Goal: Task Accomplishment & Management: Manage account settings

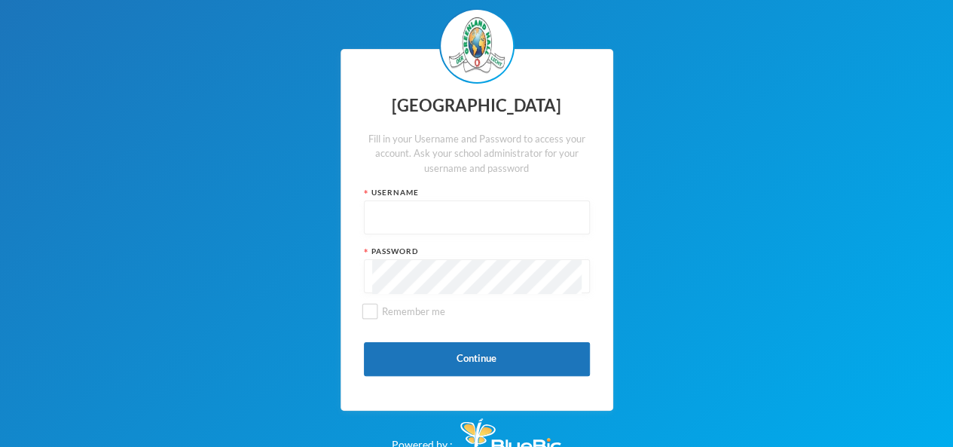
click at [386, 211] on input "text" at bounding box center [476, 218] width 209 height 34
paste input "glh25c35"
type input "glh25c35"
click at [367, 313] on input "Remember me" at bounding box center [369, 311] width 16 height 16
click at [377, 311] on span "Remember me" at bounding box center [413, 311] width 75 height 12
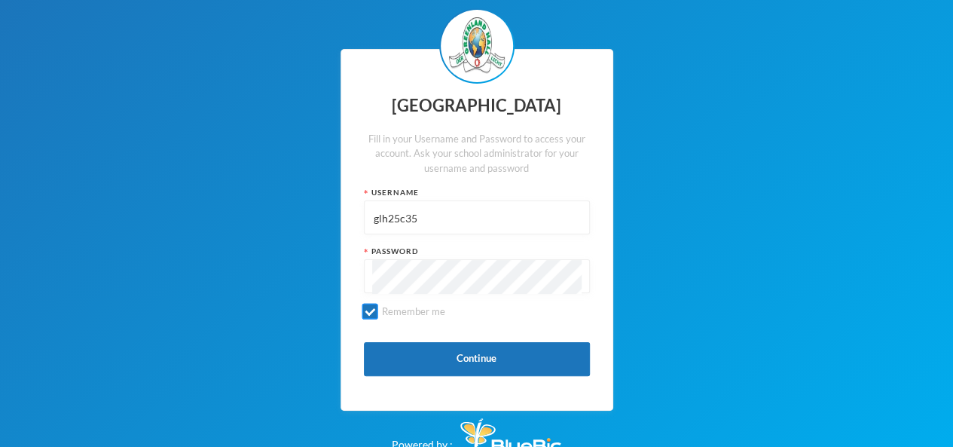
click at [377, 311] on input "Remember me" at bounding box center [369, 311] width 16 height 16
checkbox input "false"
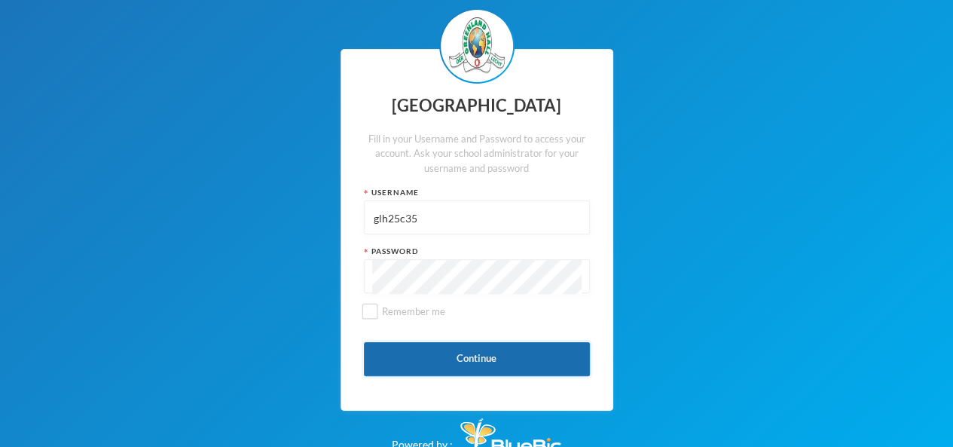
click at [445, 351] on button "Continue" at bounding box center [477, 359] width 226 height 34
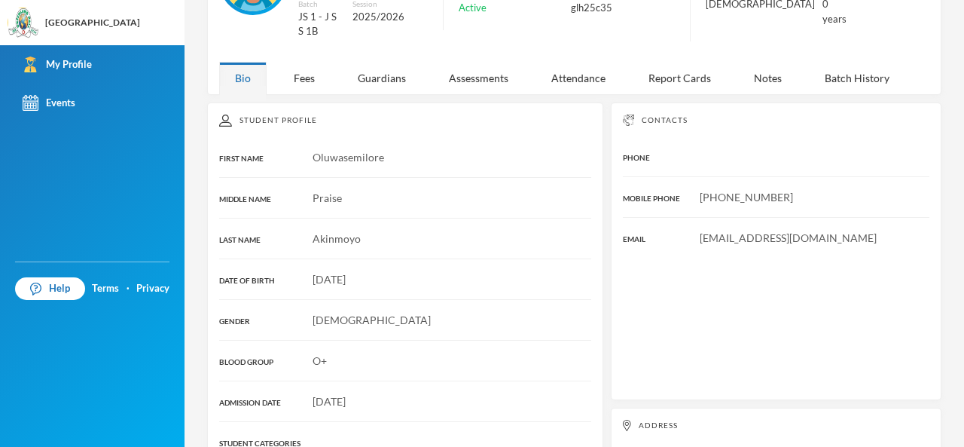
scroll to position [151, 0]
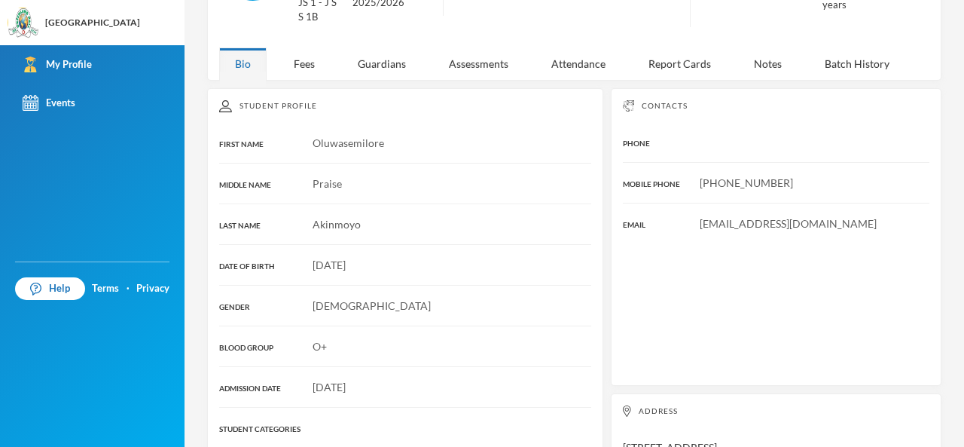
click at [358, 272] on div "Student Profile FIRST NAME Oluwasemilore MIDDLE NAME Praise LAST NAME [PERSON_N…" at bounding box center [405, 349] width 396 height 522
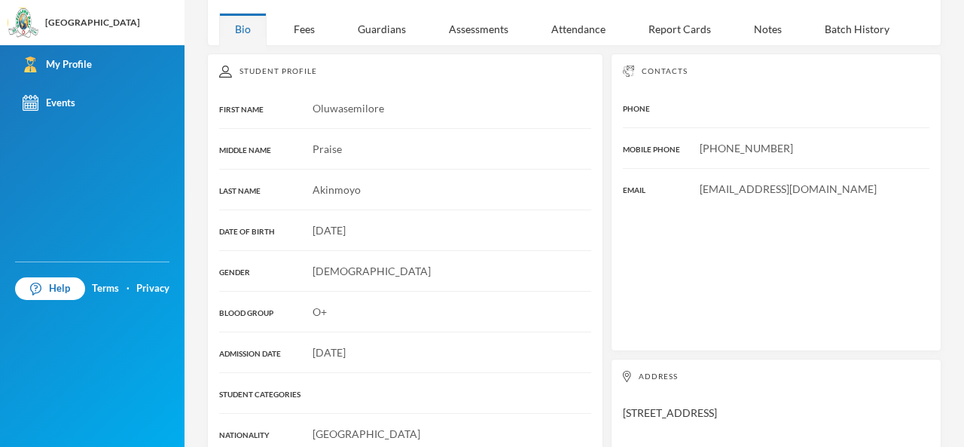
scroll to position [26, 0]
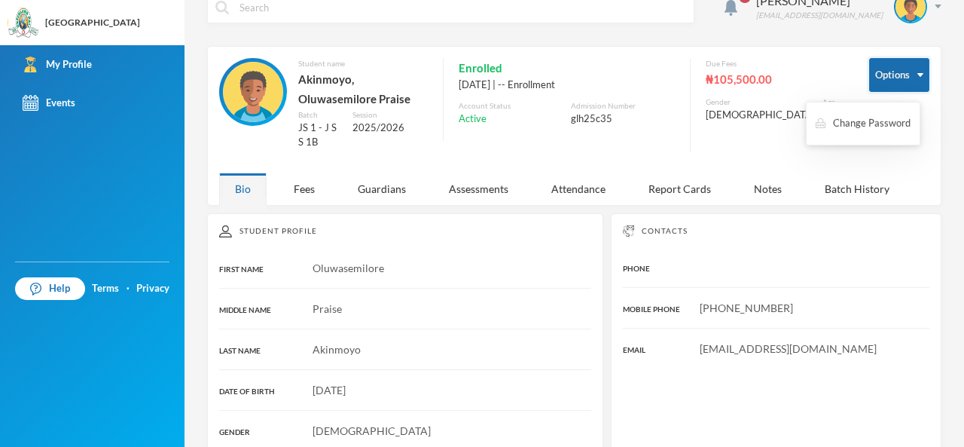
click at [881, 75] on button "Options" at bounding box center [899, 75] width 60 height 34
click at [764, 81] on div "₦105,500.00" at bounding box center [776, 79] width 141 height 20
click at [888, 72] on button "Options" at bounding box center [899, 75] width 60 height 34
click at [877, 127] on button "Change Password" at bounding box center [863, 123] width 98 height 27
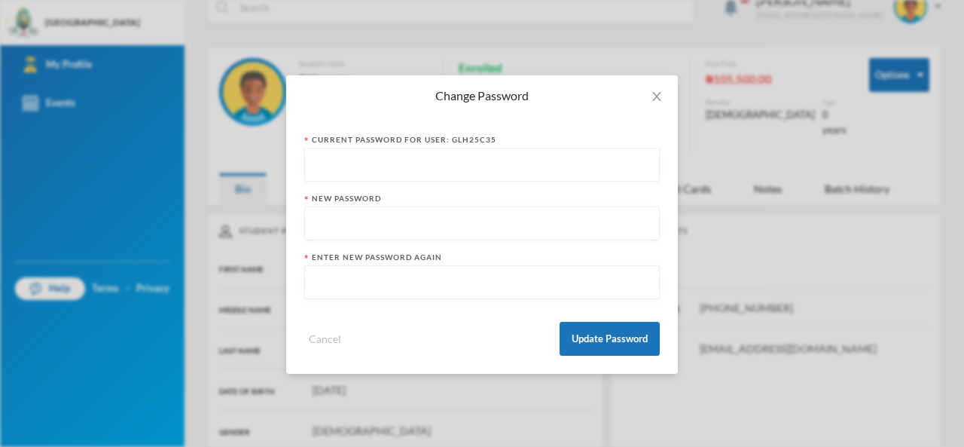
click at [500, 163] on input "text" at bounding box center [482, 165] width 339 height 34
drag, startPoint x: 398, startPoint y: 169, endPoint x: 390, endPoint y: 170, distance: 7.6
paste input "glh25c35123"
type input "glh25c35123"
click at [386, 230] on input "text" at bounding box center [482, 224] width 339 height 34
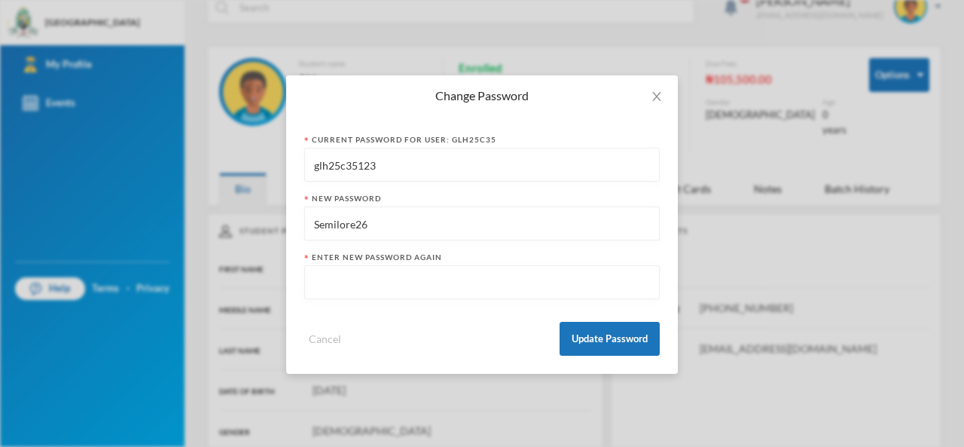
type input "Semilore26"
click at [393, 284] on input "text" at bounding box center [482, 283] width 339 height 34
type input "Semilore26"
click at [622, 344] on button "Update Password" at bounding box center [610, 339] width 100 height 34
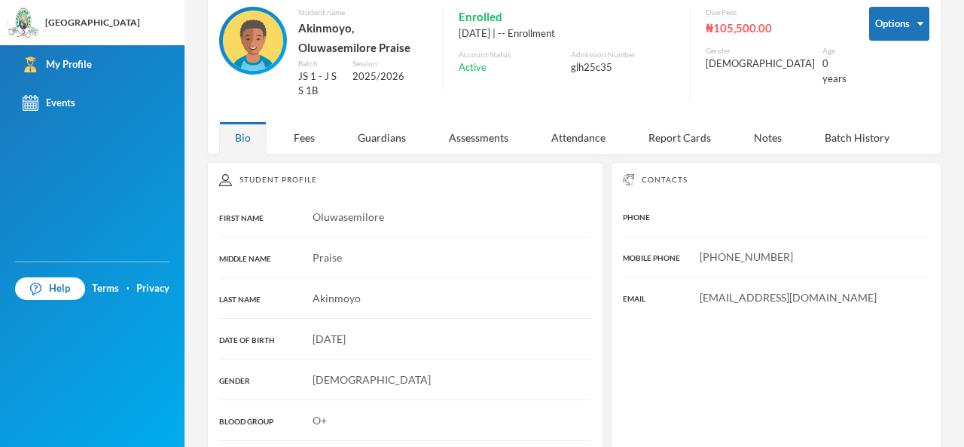
scroll to position [101, 0]
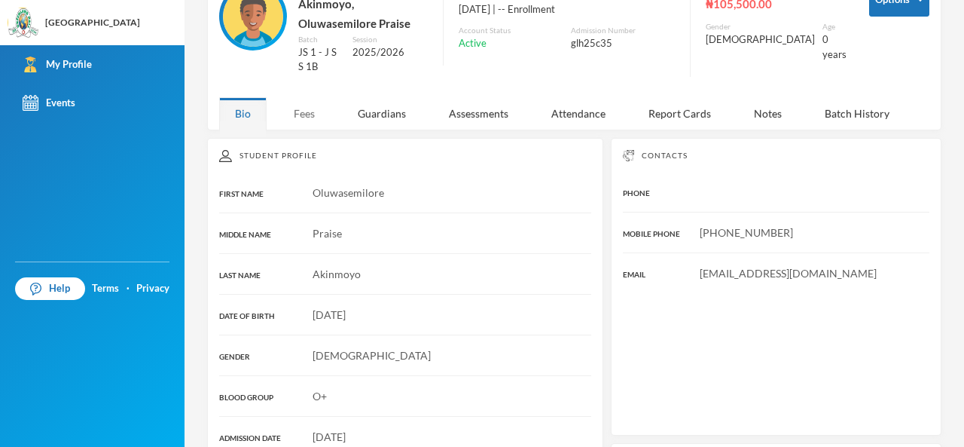
click at [312, 114] on div "Fees" at bounding box center [304, 113] width 53 height 32
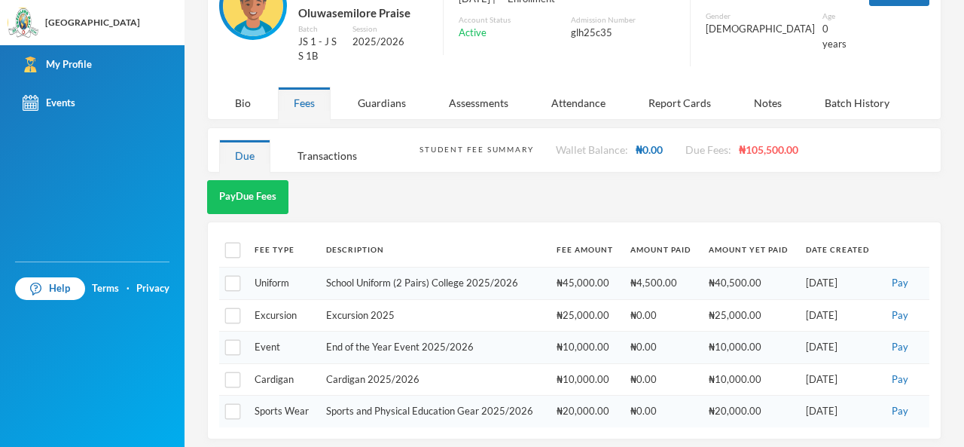
scroll to position [114, 0]
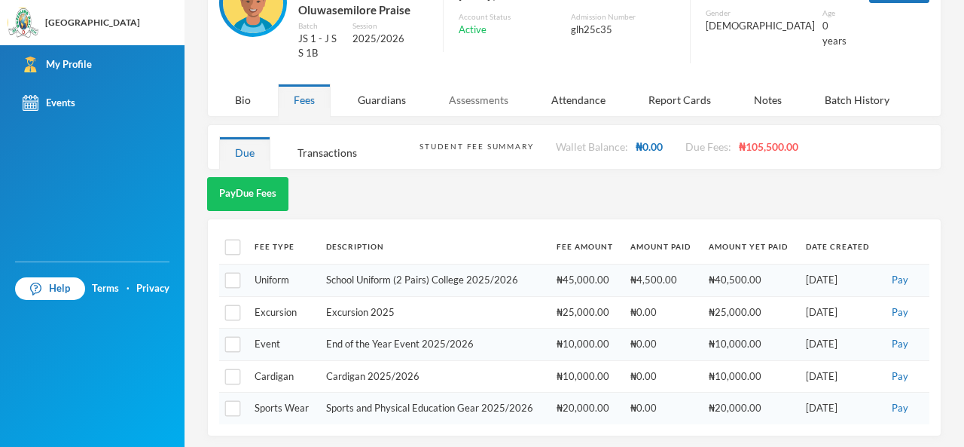
click at [471, 97] on div "Assessments" at bounding box center [478, 100] width 91 height 32
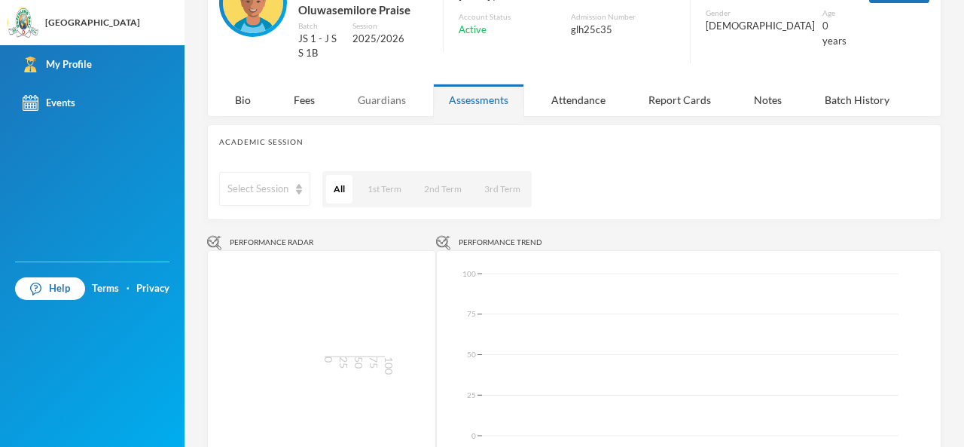
click at [390, 102] on div "Guardians" at bounding box center [382, 100] width 80 height 32
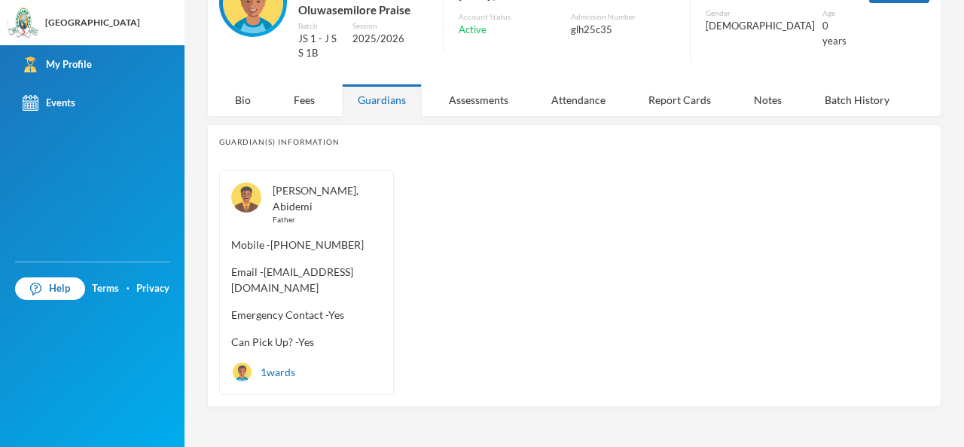
scroll to position [110, 0]
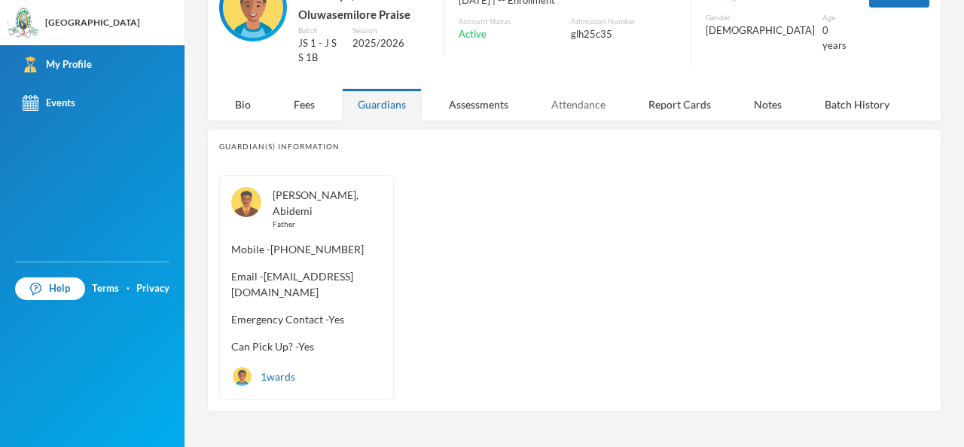
click at [578, 99] on div "Attendance" at bounding box center [578, 104] width 86 height 32
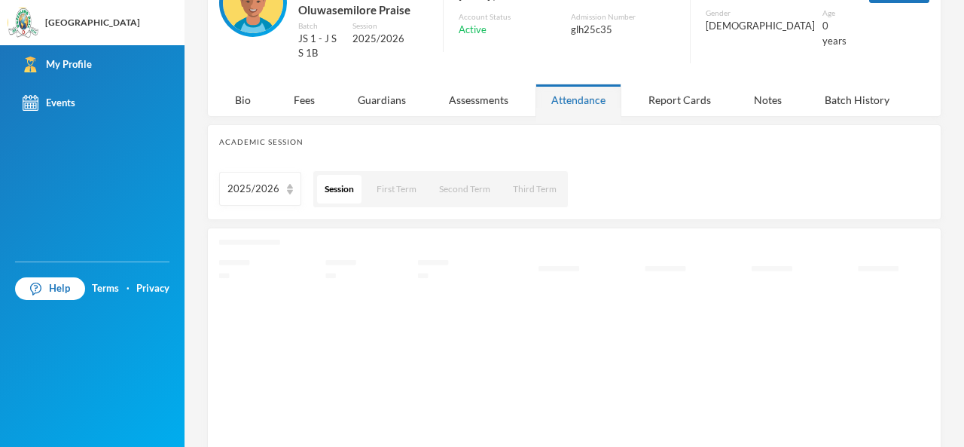
scroll to position [66, 0]
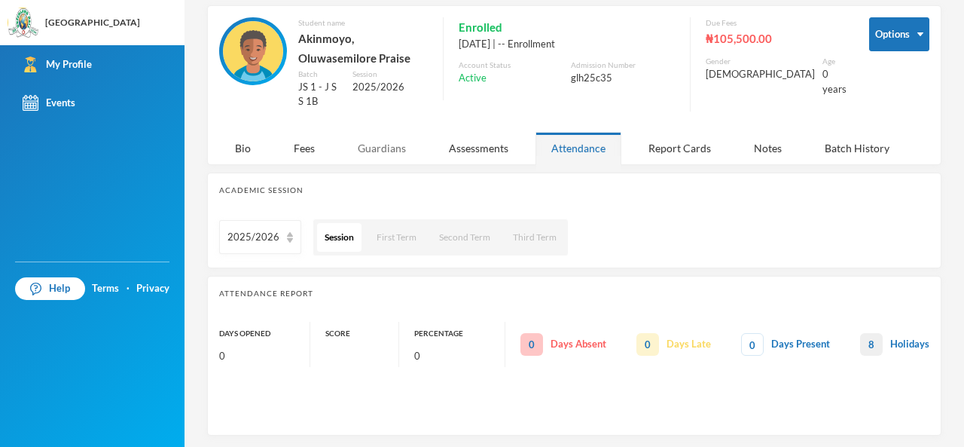
click at [386, 145] on div "Guardians" at bounding box center [382, 148] width 80 height 32
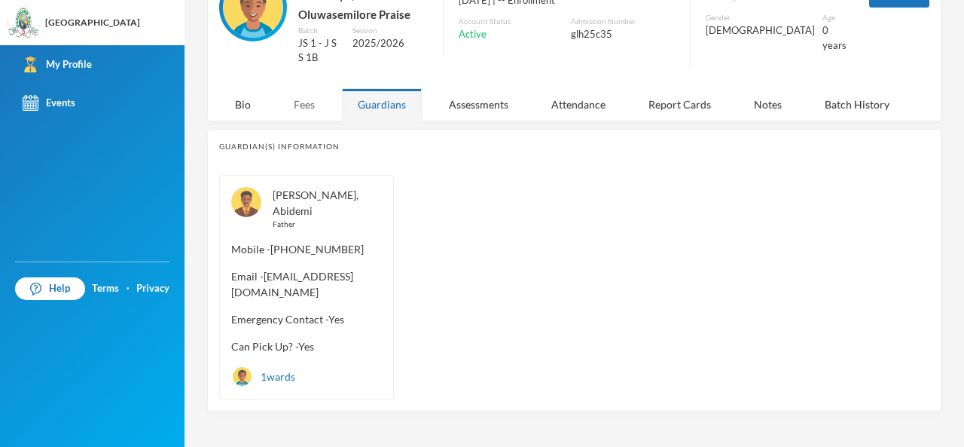
click at [294, 106] on div "Fees" at bounding box center [304, 104] width 53 height 32
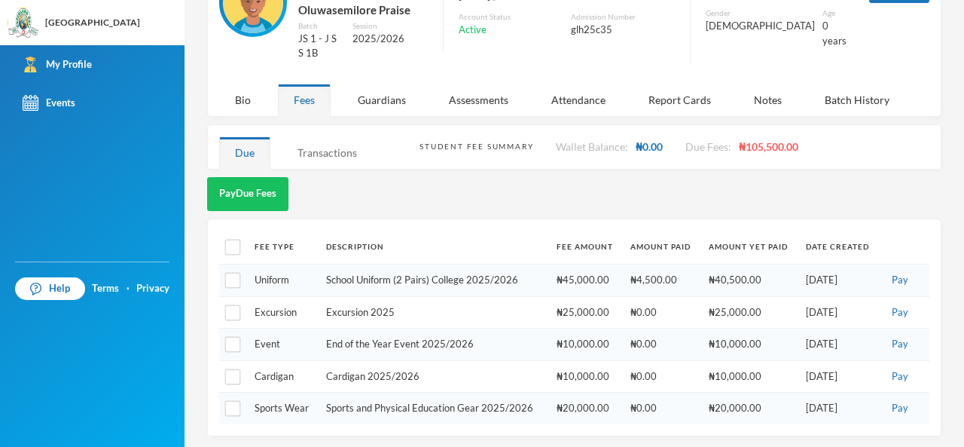
click at [355, 153] on div "Transactions" at bounding box center [327, 152] width 91 height 32
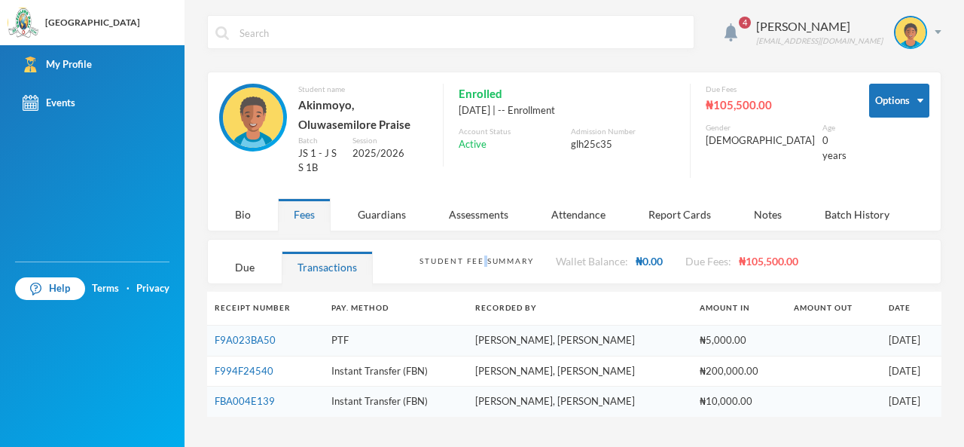
click at [482, 255] on div "Student Fee Summary" at bounding box center [476, 260] width 114 height 11
click at [243, 254] on div "Due" at bounding box center [244, 267] width 51 height 32
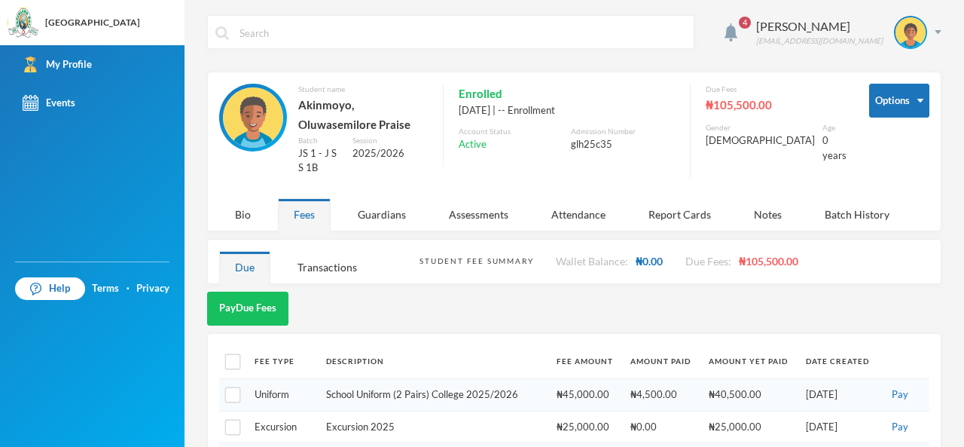
click at [515, 300] on div "Pay Due Fees" at bounding box center [574, 308] width 734 height 34
click at [724, 30] on img at bounding box center [730, 32] width 13 height 18
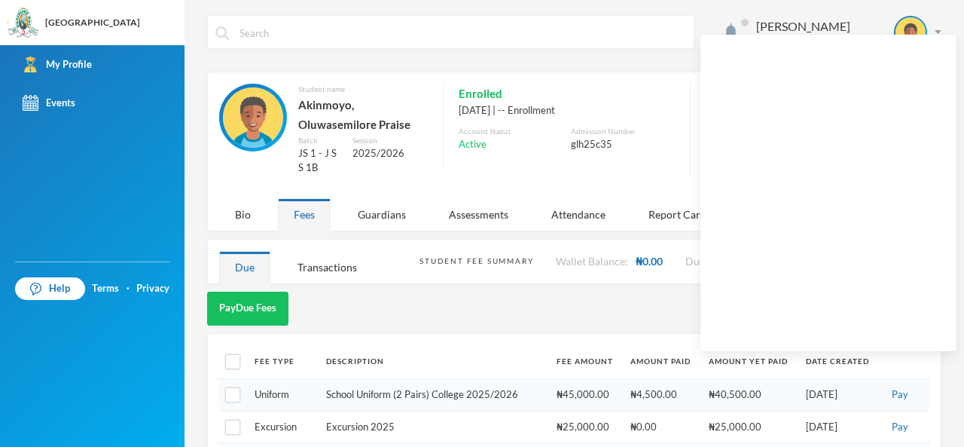
click at [683, 64] on div "[PERSON_NAME] [EMAIL_ADDRESS][DOMAIN_NAME]" at bounding box center [574, 43] width 734 height 56
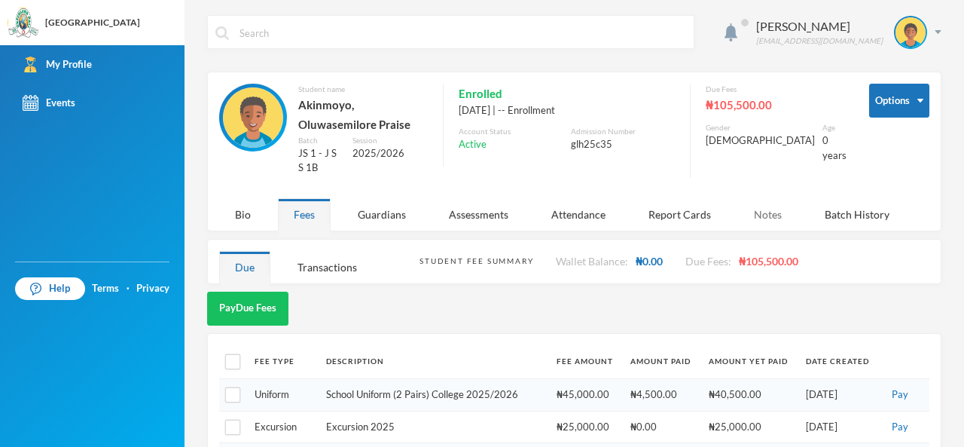
click at [770, 215] on div "Notes" at bounding box center [767, 214] width 59 height 32
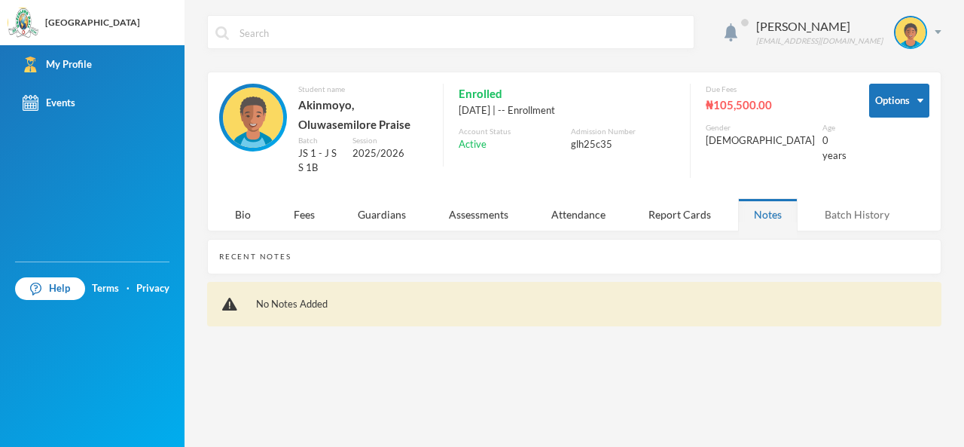
click at [837, 207] on div "Batch History" at bounding box center [857, 214] width 96 height 32
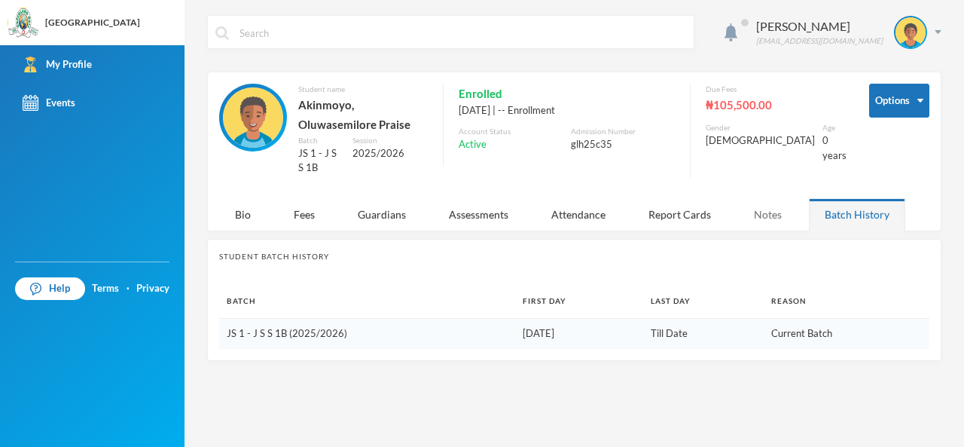
click at [759, 200] on div "Notes" at bounding box center [767, 214] width 59 height 32
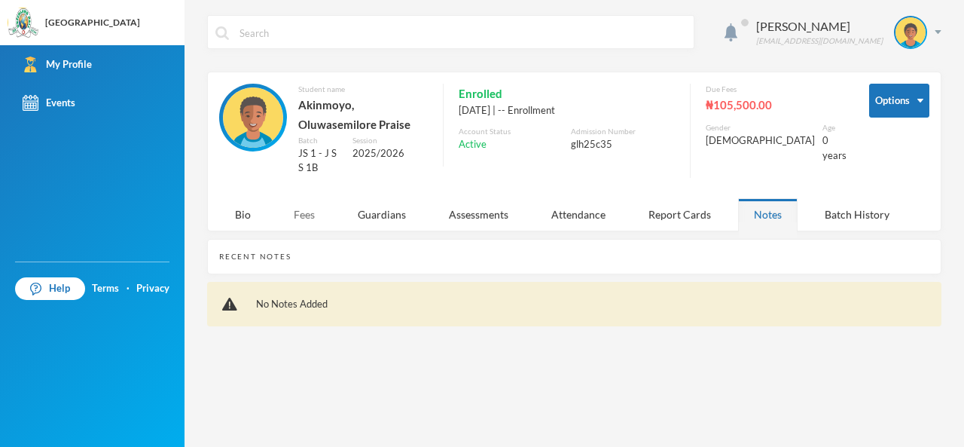
click at [308, 198] on div "Fees" at bounding box center [304, 214] width 53 height 32
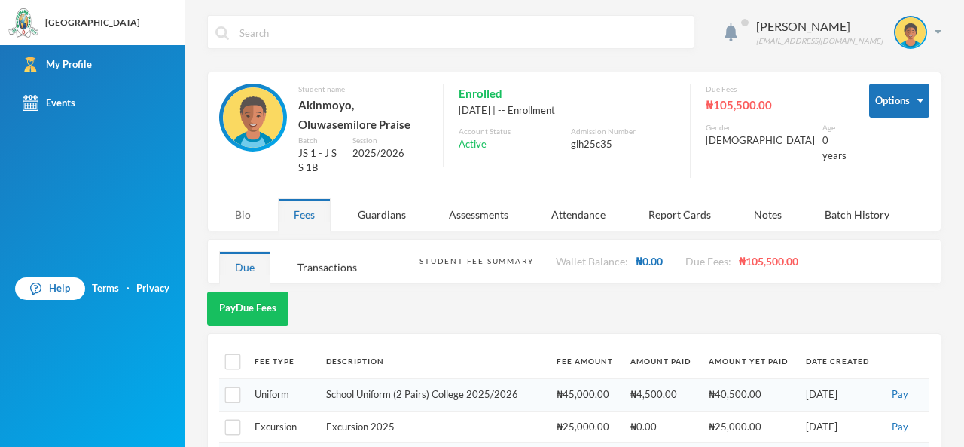
click at [245, 211] on div "Bio" at bounding box center [242, 214] width 47 height 32
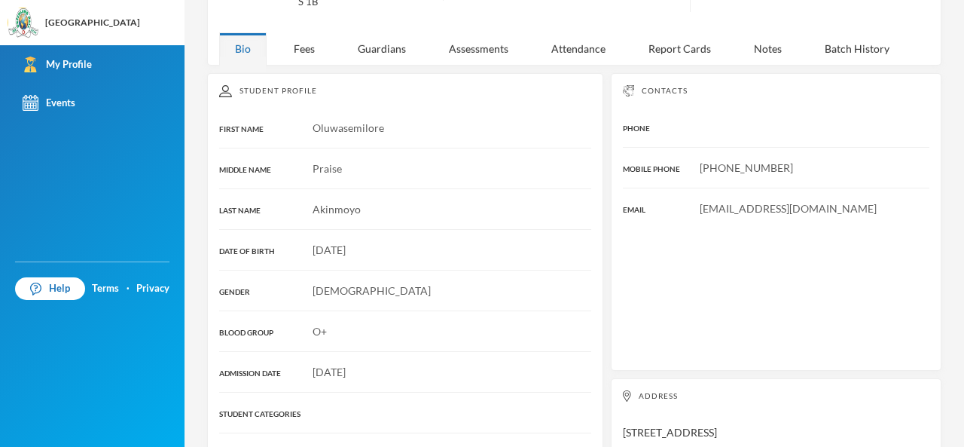
scroll to position [226, 0]
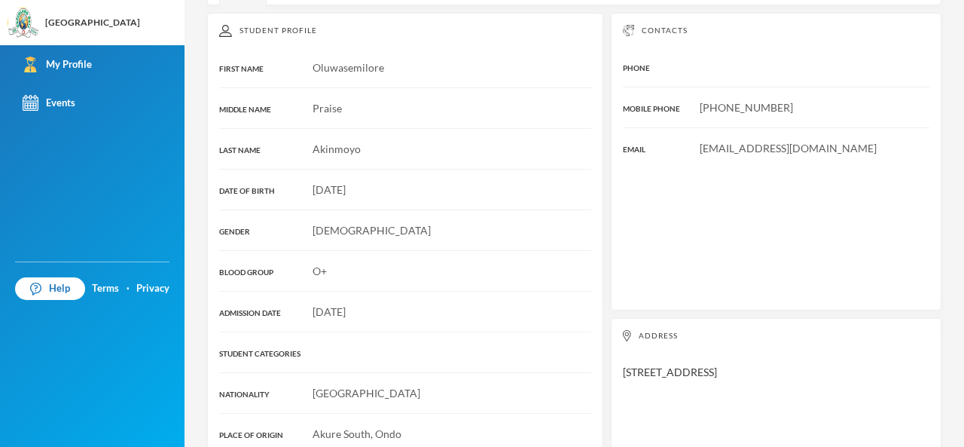
click at [334, 190] on span "[DATE]" at bounding box center [329, 189] width 33 height 13
click at [334, 189] on span "[DATE]" at bounding box center [329, 189] width 33 height 13
click at [53, 53] on link "My Profile" at bounding box center [92, 64] width 184 height 38
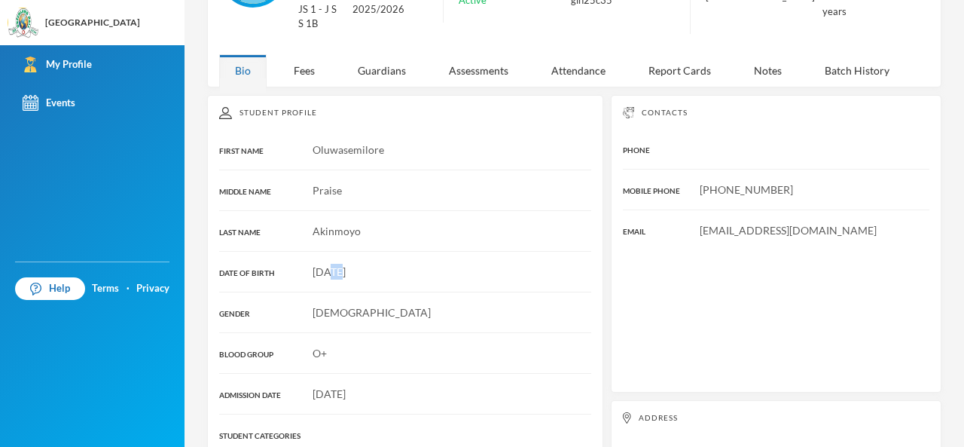
scroll to position [26, 0]
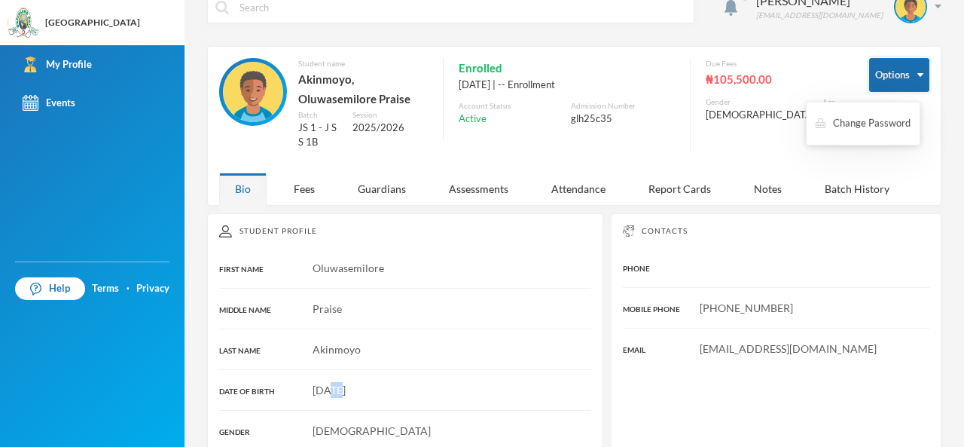
click at [896, 83] on button "Options" at bounding box center [899, 75] width 60 height 34
click at [824, 0] on div "[PERSON_NAME]" at bounding box center [819, 1] width 127 height 18
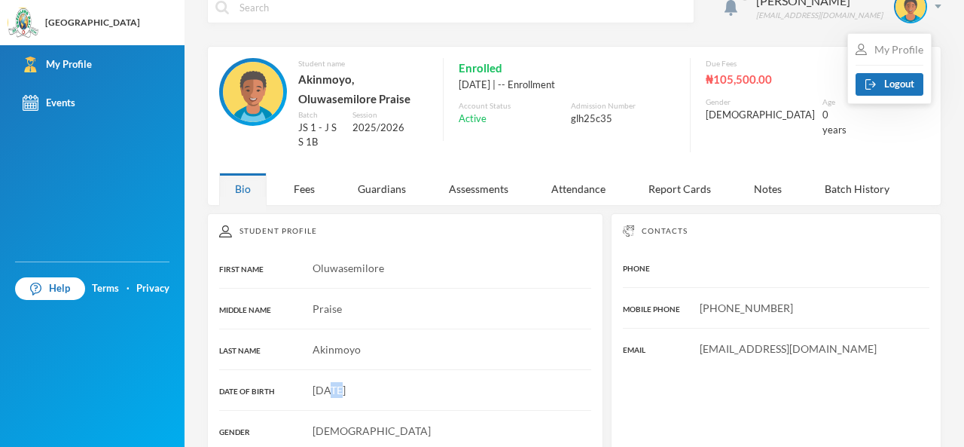
click at [889, 44] on div "My Profile" at bounding box center [889, 49] width 68 height 16
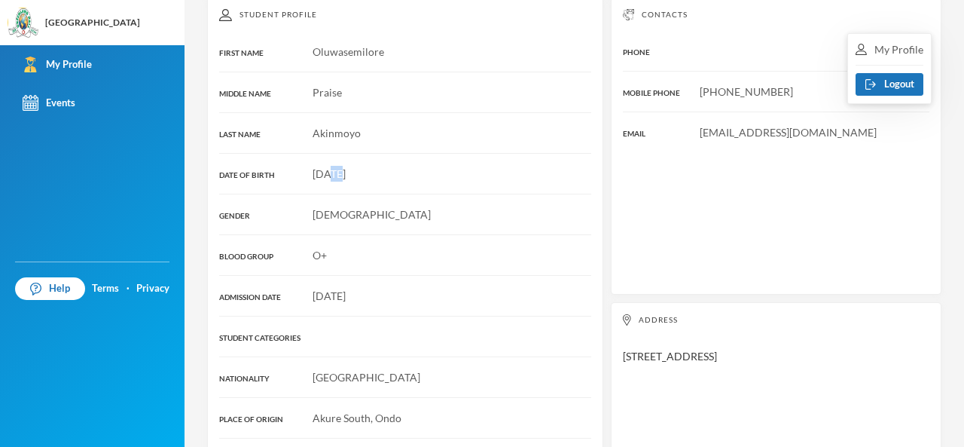
scroll to position [327, 0]
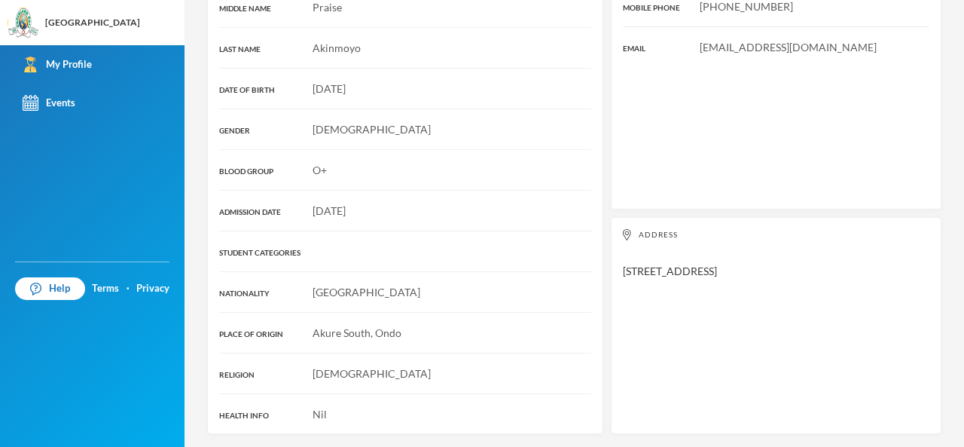
click at [383, 85] on div "[DATE]" at bounding box center [405, 89] width 372 height 16
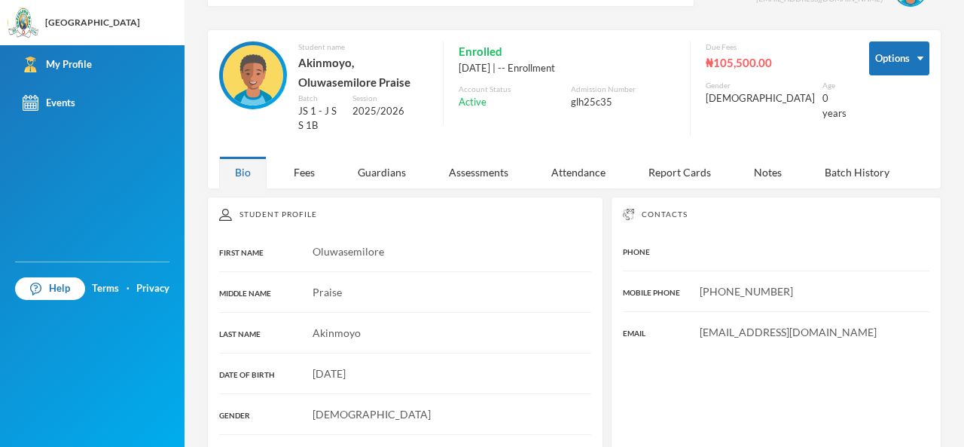
scroll to position [0, 0]
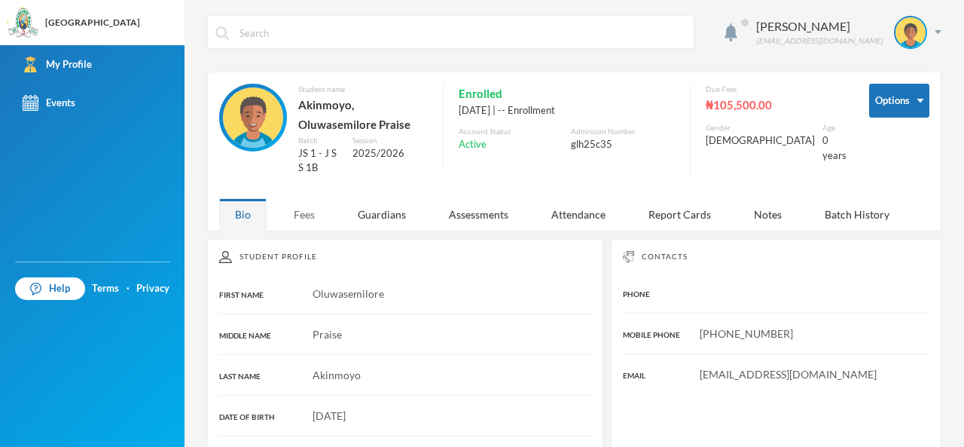
click at [314, 209] on div "Fees" at bounding box center [304, 214] width 53 height 32
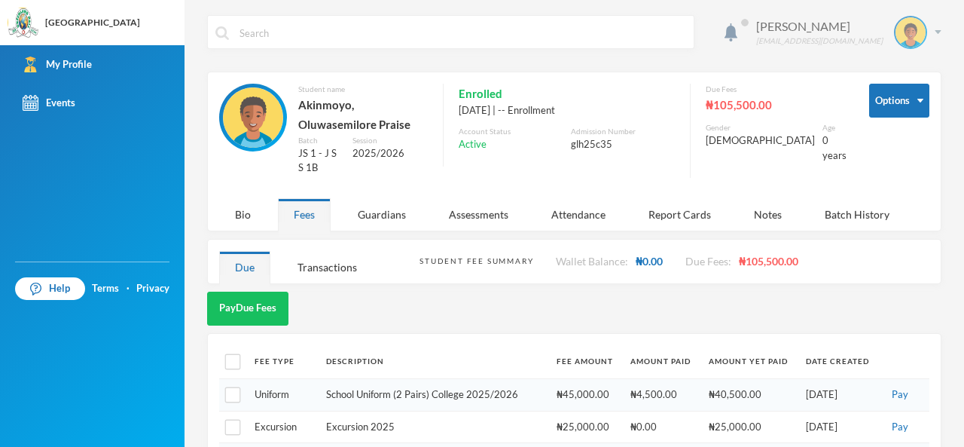
click at [784, 20] on div "[PERSON_NAME]" at bounding box center [819, 26] width 127 height 18
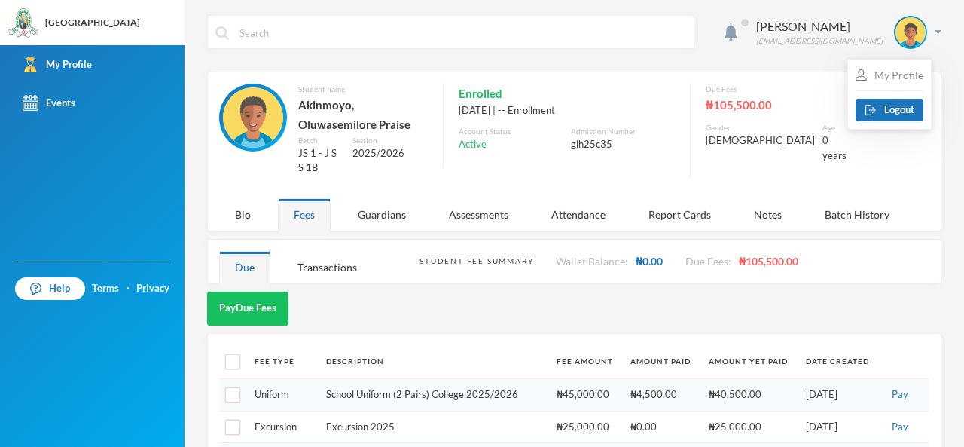
click at [914, 74] on div "My Profile" at bounding box center [889, 75] width 68 height 16
click at [380, 213] on div "Guardians" at bounding box center [382, 214] width 80 height 32
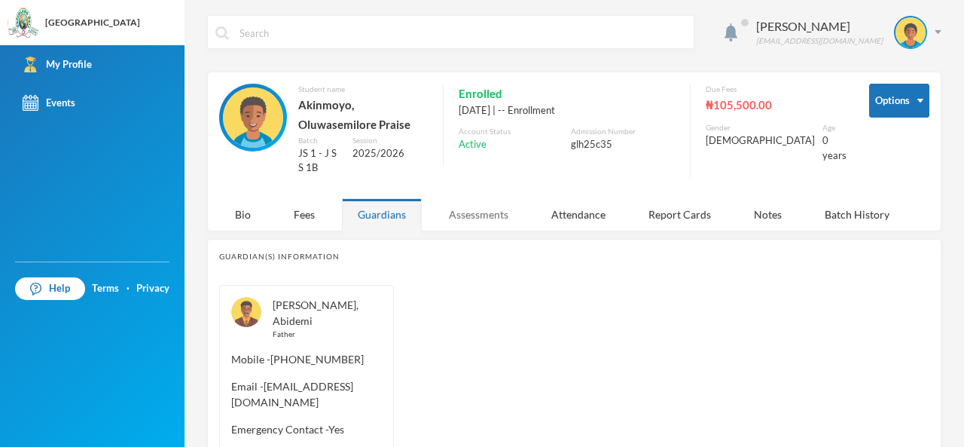
click at [463, 207] on div "Assessments" at bounding box center [478, 214] width 91 height 32
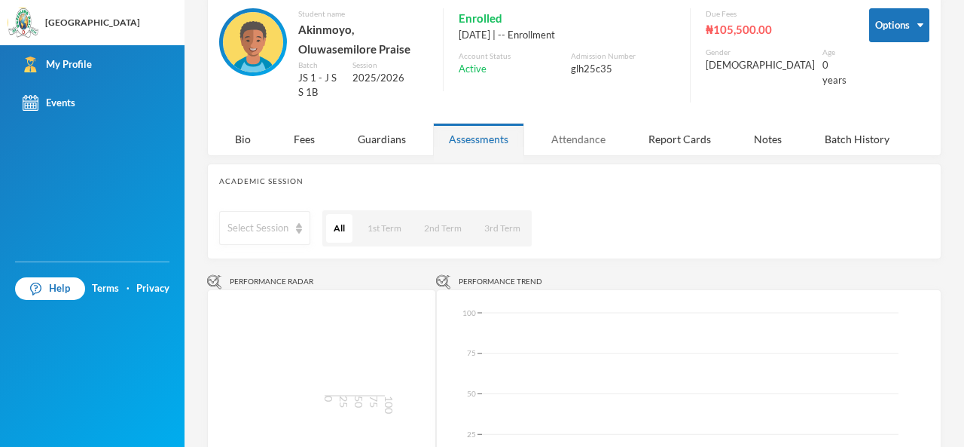
click at [587, 139] on div "Attendance" at bounding box center [578, 139] width 86 height 32
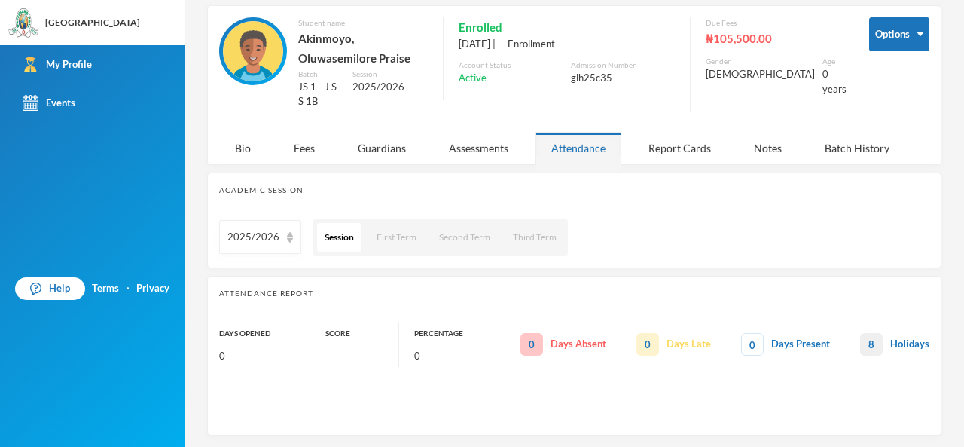
click at [862, 343] on span "8" at bounding box center [871, 344] width 23 height 23
click at [673, 145] on div "Report Cards" at bounding box center [680, 148] width 94 height 32
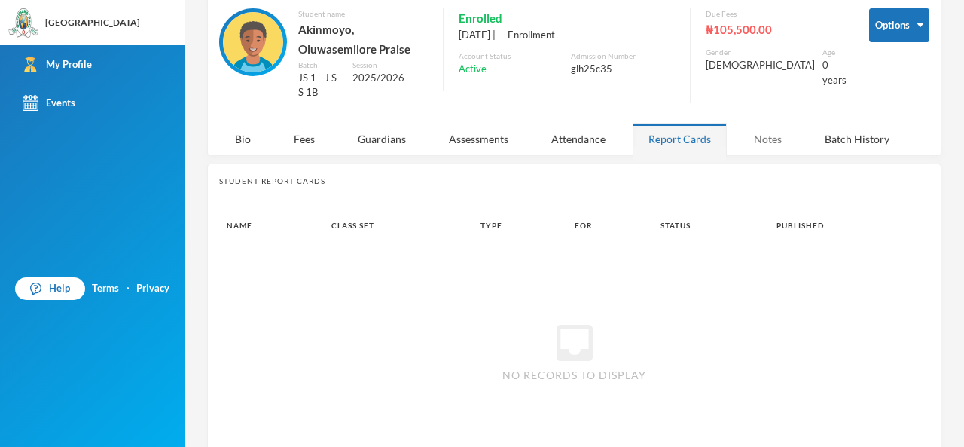
click at [779, 133] on div "Notes" at bounding box center [767, 139] width 59 height 32
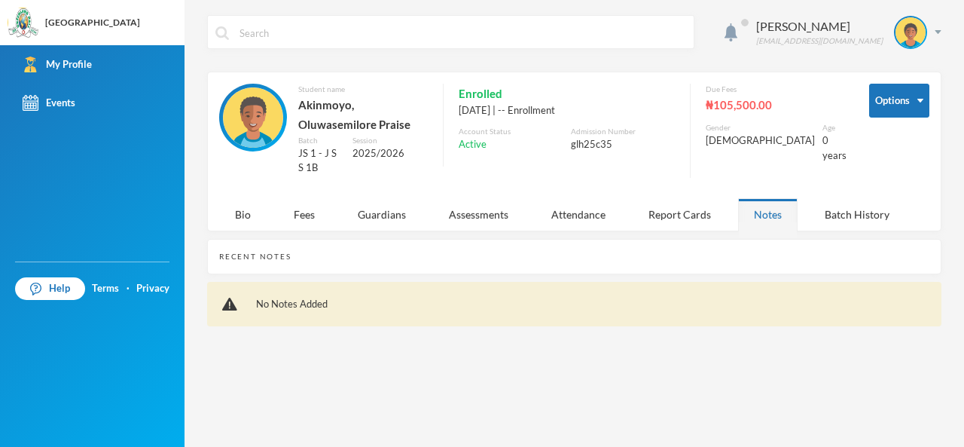
scroll to position [0, 0]
click at [843, 201] on div "Batch History" at bounding box center [857, 214] width 96 height 32
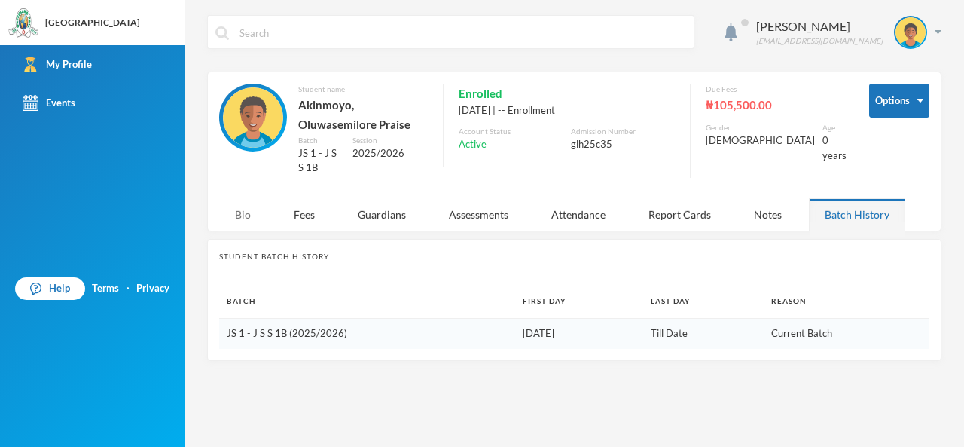
click at [241, 203] on div "Bio" at bounding box center [242, 214] width 47 height 32
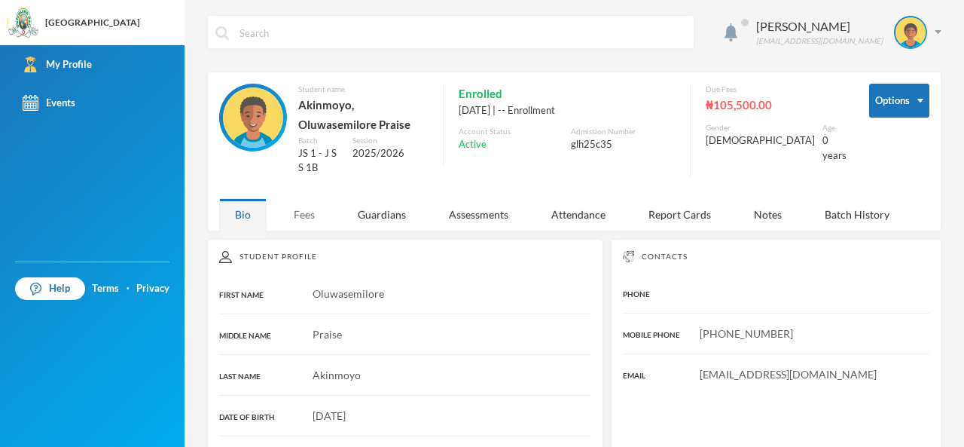
click at [303, 206] on div "Fees" at bounding box center [304, 214] width 53 height 32
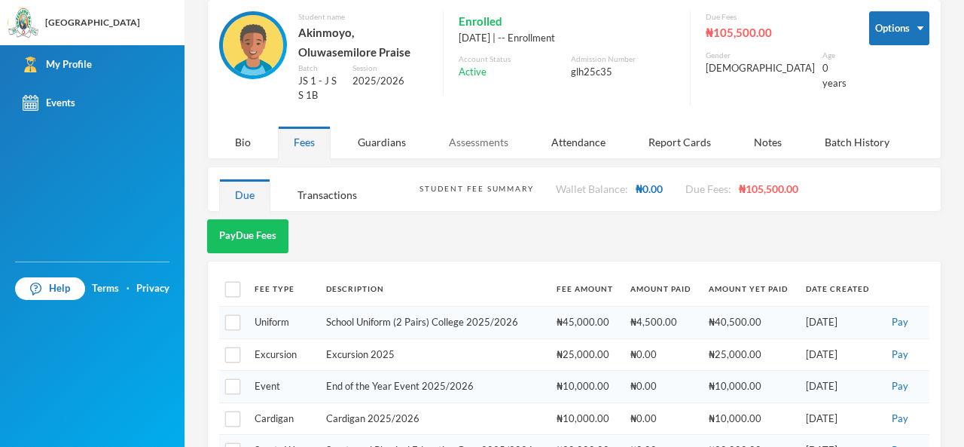
scroll to position [114, 0]
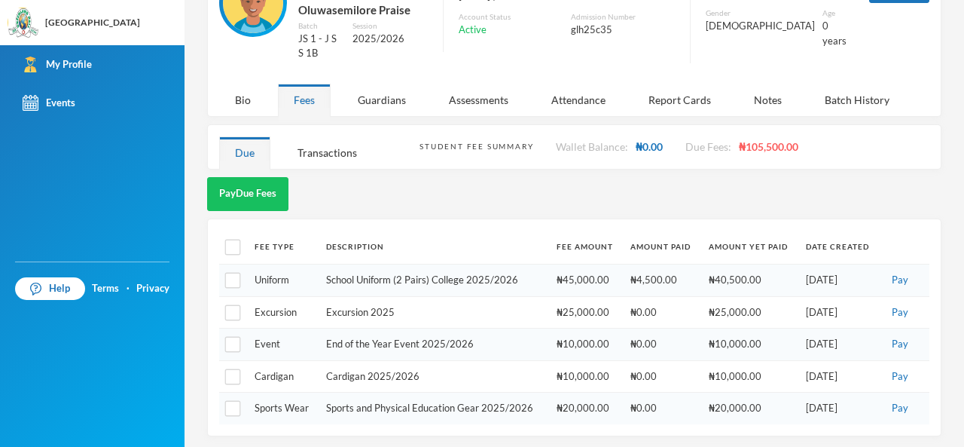
click at [473, 221] on div "Fee Type Description Fee Amount Amount Paid Amount Yet Paid Date Created Unifor…" at bounding box center [574, 327] width 734 height 218
click at [462, 201] on div "Pay Due Fees" at bounding box center [574, 194] width 734 height 34
click at [938, 221] on div "Akinmoyo Oluwasemilore [EMAIL_ADDRESS][DOMAIN_NAME] Options Student name [PERSO…" at bounding box center [573, 223] width 779 height 447
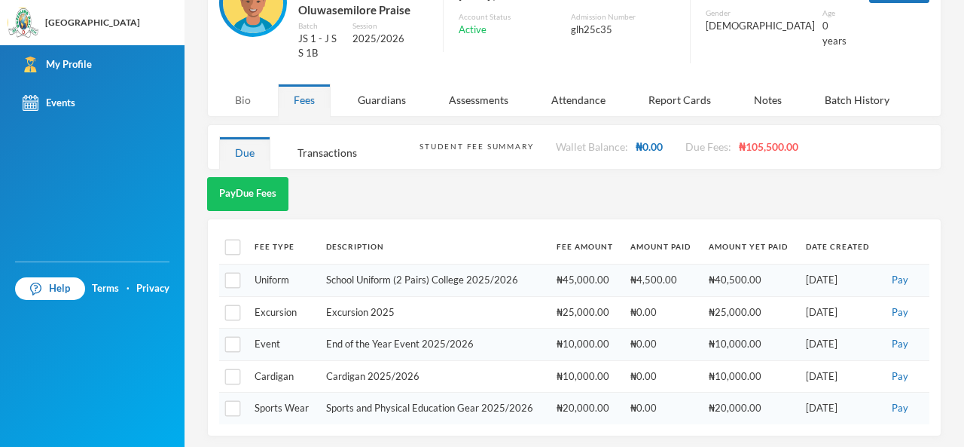
click at [228, 96] on div "Bio" at bounding box center [242, 100] width 47 height 32
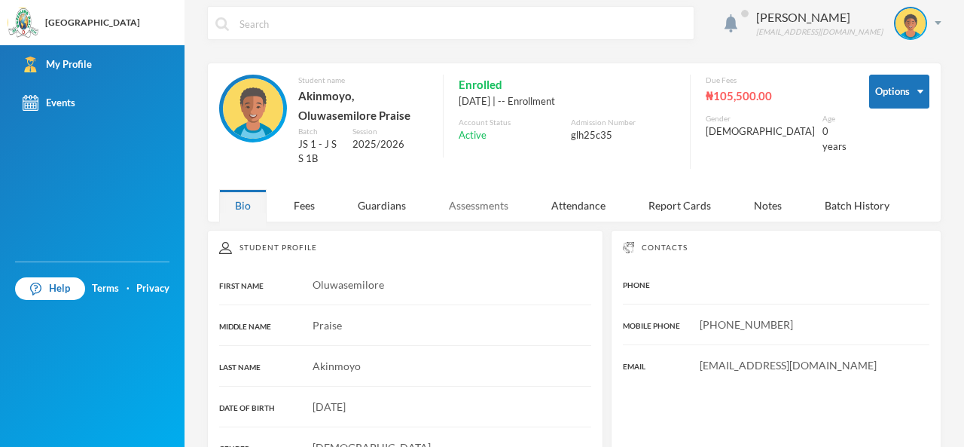
scroll to position [0, 0]
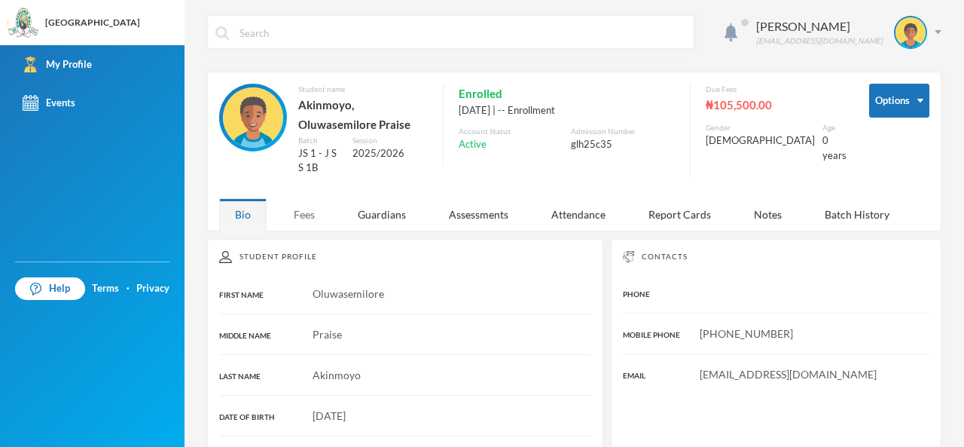
click at [306, 209] on div "Fees" at bounding box center [304, 214] width 53 height 32
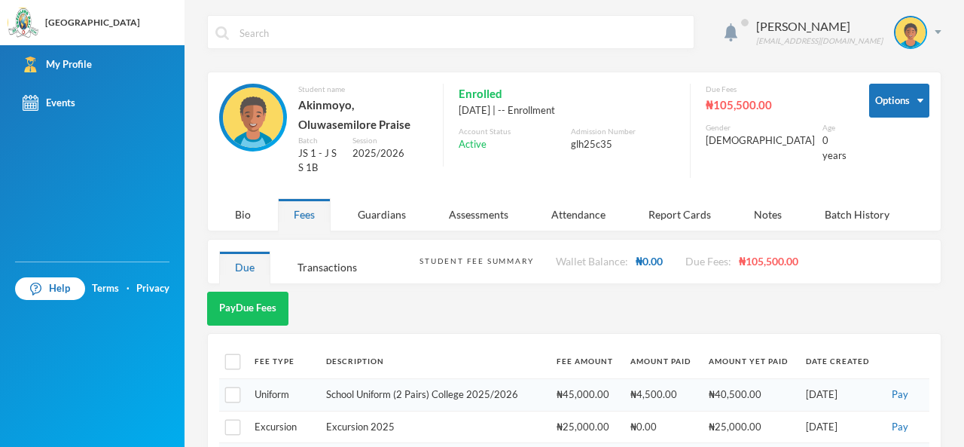
click at [599, 297] on div "Pay Due Fees" at bounding box center [574, 308] width 734 height 34
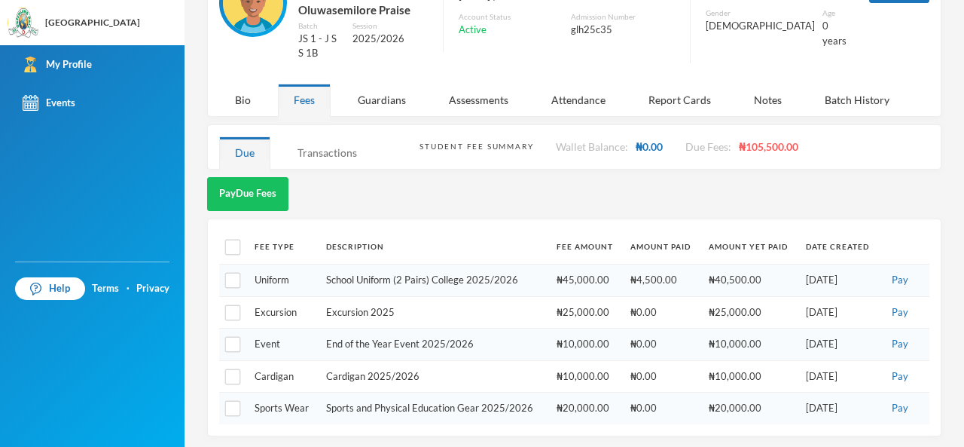
click at [326, 142] on div "Transactions" at bounding box center [327, 152] width 91 height 32
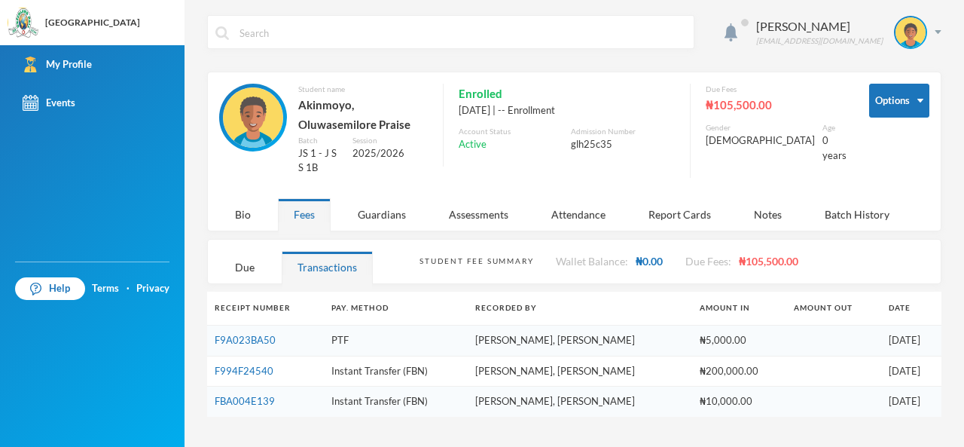
scroll to position [0, 0]
click at [265, 252] on div "Due" at bounding box center [244, 267] width 51 height 32
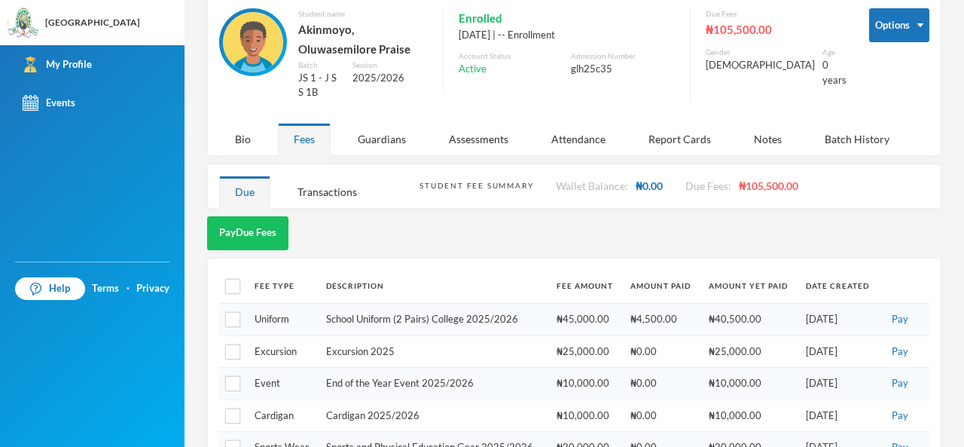
scroll to position [114, 0]
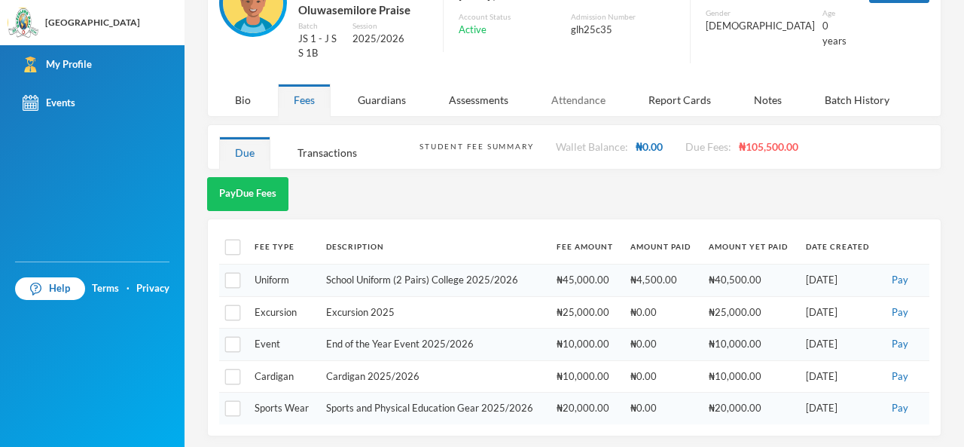
click at [590, 99] on div "Attendance" at bounding box center [578, 100] width 86 height 32
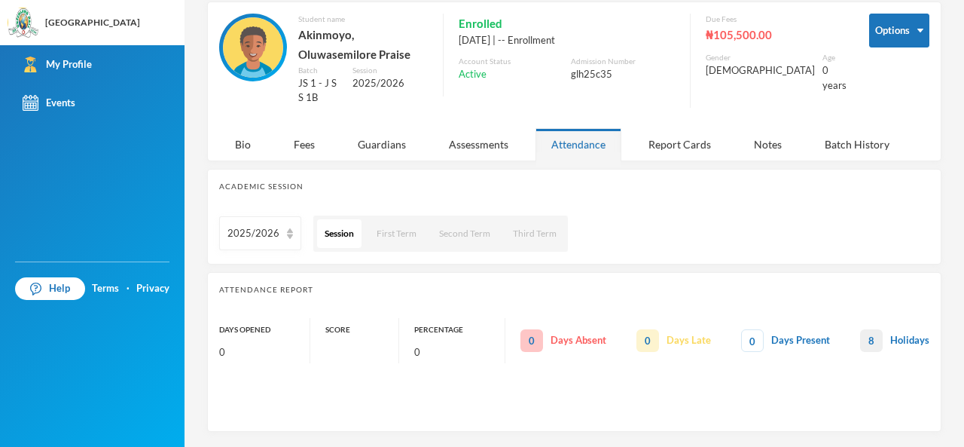
scroll to position [66, 0]
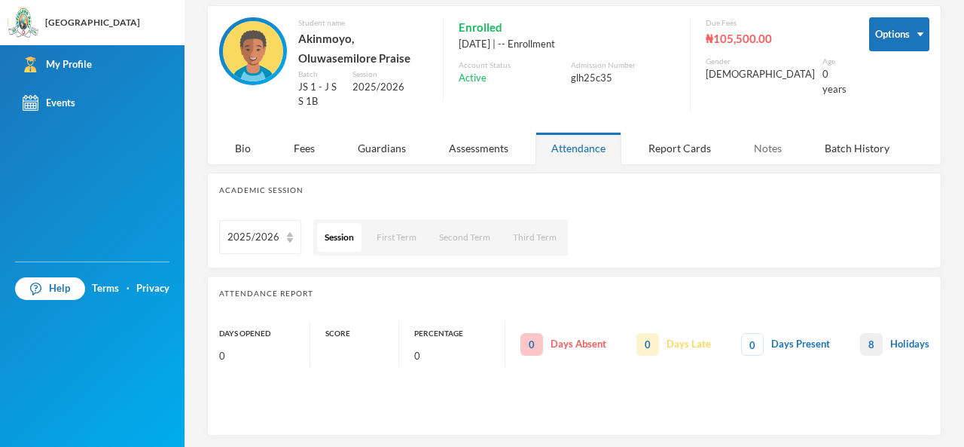
click at [765, 151] on div "Notes" at bounding box center [767, 148] width 59 height 32
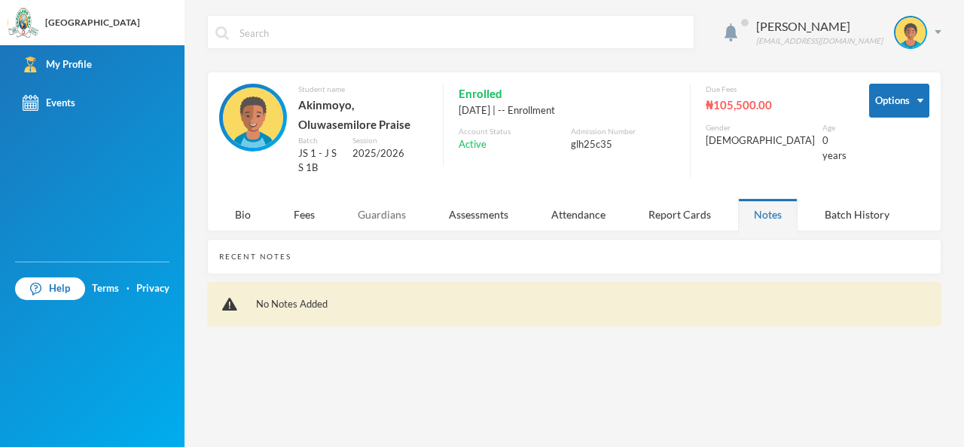
click at [399, 198] on div "Guardians" at bounding box center [382, 214] width 80 height 32
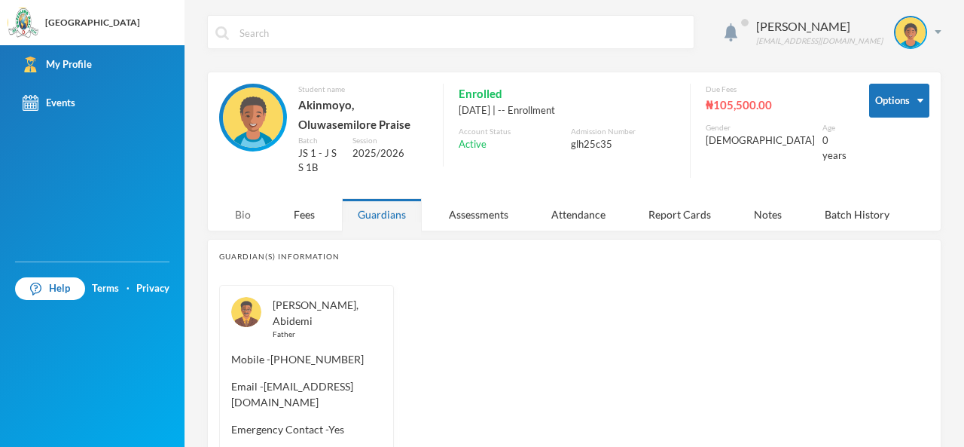
click at [255, 224] on div "Bio" at bounding box center [242, 214] width 47 height 32
